Goal: Use online tool/utility: Utilize a website feature to perform a specific function

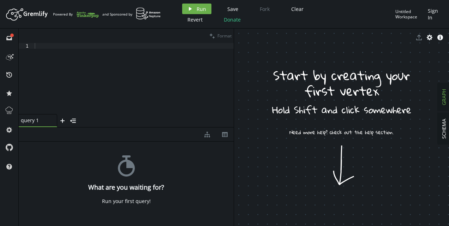
click at [122, 76] on div at bounding box center [133, 84] width 200 height 83
paste textarea
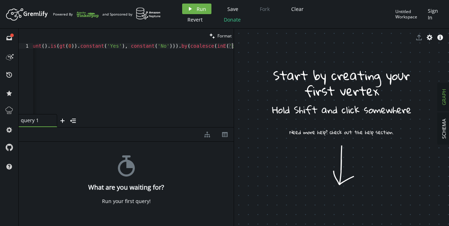
click at [133, 186] on h4 "What are you waiting for?" at bounding box center [126, 186] width 76 height 7
drag, startPoint x: 97, startPoint y: 191, endPoint x: 107, endPoint y: 193, distance: 10.3
click at [107, 193] on div "stopwatch What are you waiting for? Run your first query!" at bounding box center [126, 181] width 215 height 81
drag, startPoint x: 107, startPoint y: 193, endPoint x: 127, endPoint y: 203, distance: 21.5
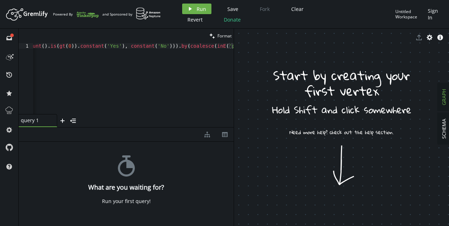
click at [127, 203] on div "Run your first query!" at bounding box center [126, 201] width 49 height 6
click at [190, 9] on icon "button" at bounding box center [190, 9] width 3 height 4
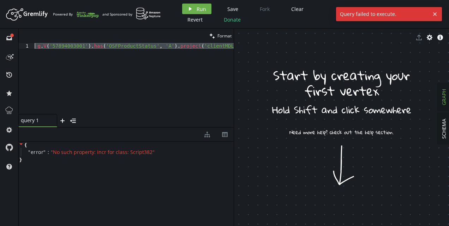
drag, startPoint x: 95, startPoint y: 92, endPoint x: 0, endPoint y: 42, distance: 107.1
click at [0, 42] on div "full-circle inbox history star cog help clean Format 1 g . V ( '57894003001' ) …" at bounding box center [224, 127] width 449 height 197
click at [38, 46] on div "g . V ( '57894003001' ) . has ( 'OSFProductStatus' , 'A' ) . project ( 'clientM…" at bounding box center [133, 78] width 200 height 71
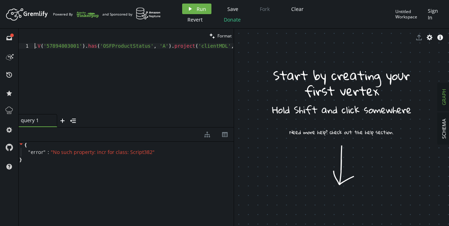
scroll to position [0, 2]
type textarea "g.V('57894003001').has('OSFProductStatus', 'A').project('clientMDL','ndc','jcod…"
click at [189, 13] on button "play Run" at bounding box center [196, 9] width 29 height 11
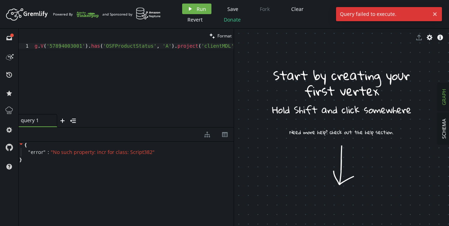
scroll to position [0, 3268]
